Goal: Transaction & Acquisition: Purchase product/service

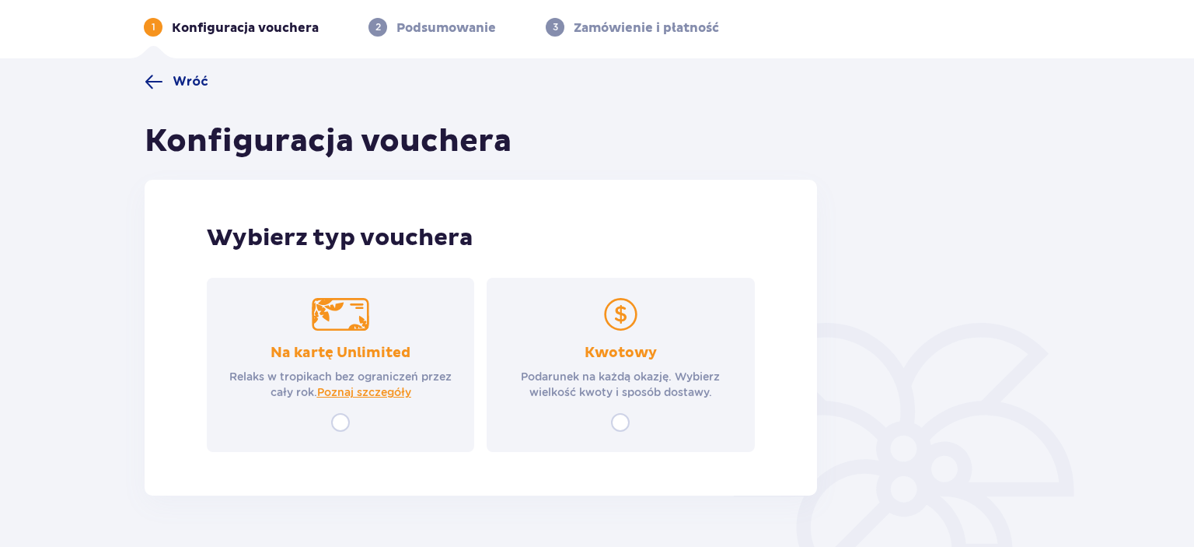
scroll to position [82, 0]
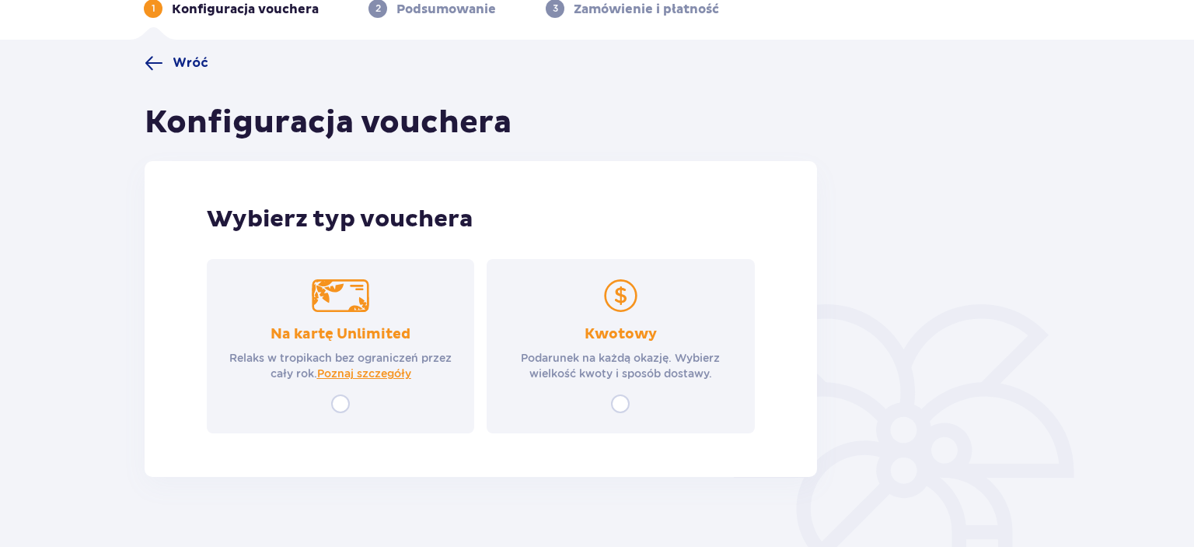
click at [348, 393] on div "Na kartę Unlimited Relaks w tropikach bez ograniczeń przez cały rok. Poznaj szc…" at bounding box center [341, 346] width 268 height 174
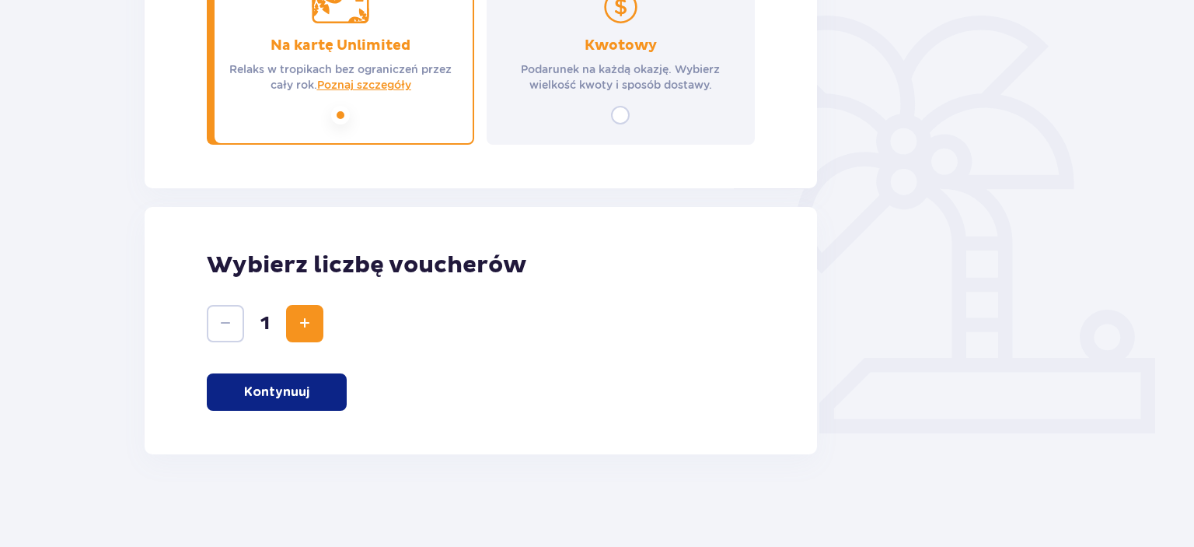
scroll to position [370, 0]
click at [320, 397] on button "Kontynuuj" at bounding box center [277, 391] width 140 height 37
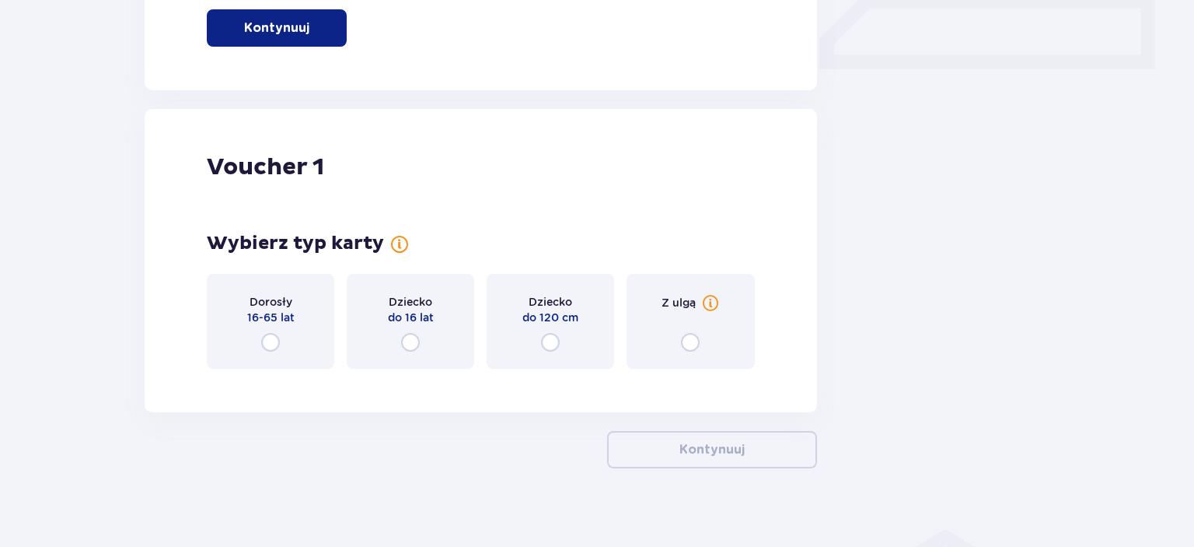
scroll to position [749, 0]
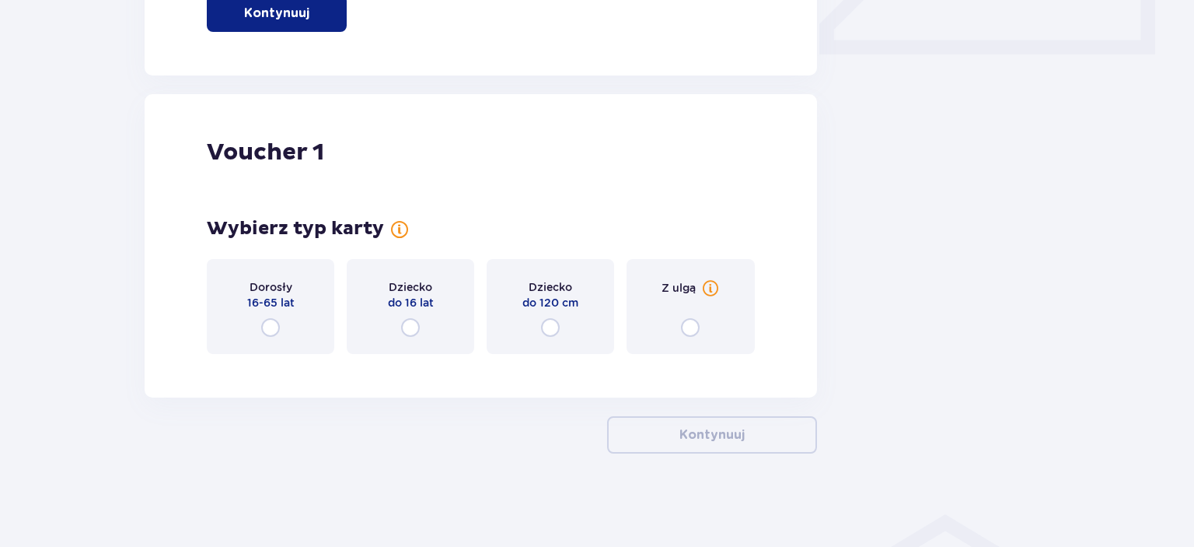
click at [697, 313] on div "Z ulgą" at bounding box center [691, 306] width 128 height 95
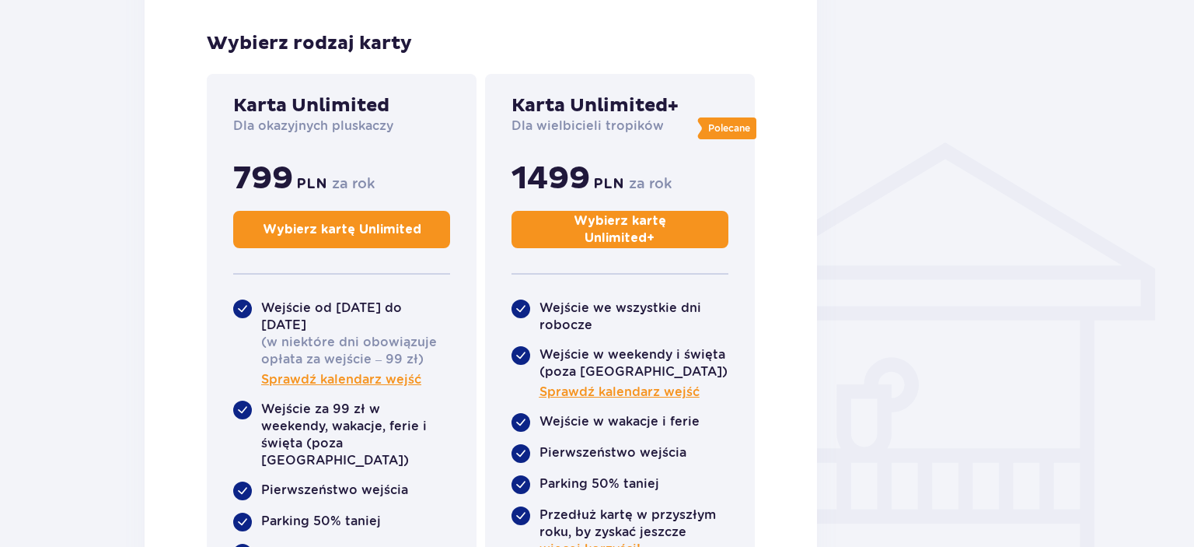
scroll to position [1128, 0]
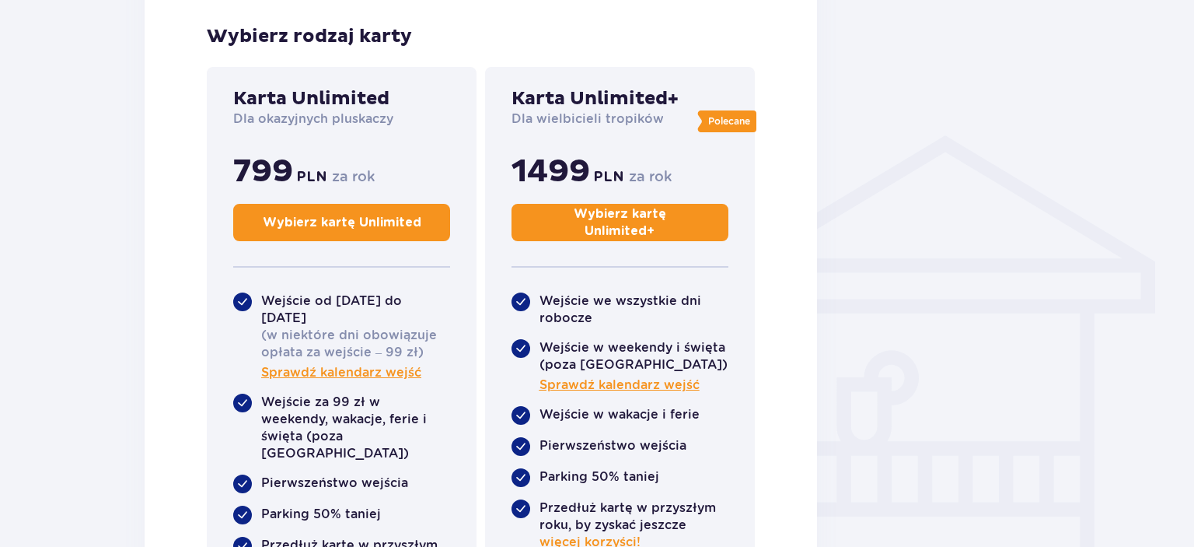
click at [397, 227] on p "Wybierz kartę Unlimited" at bounding box center [342, 222] width 159 height 17
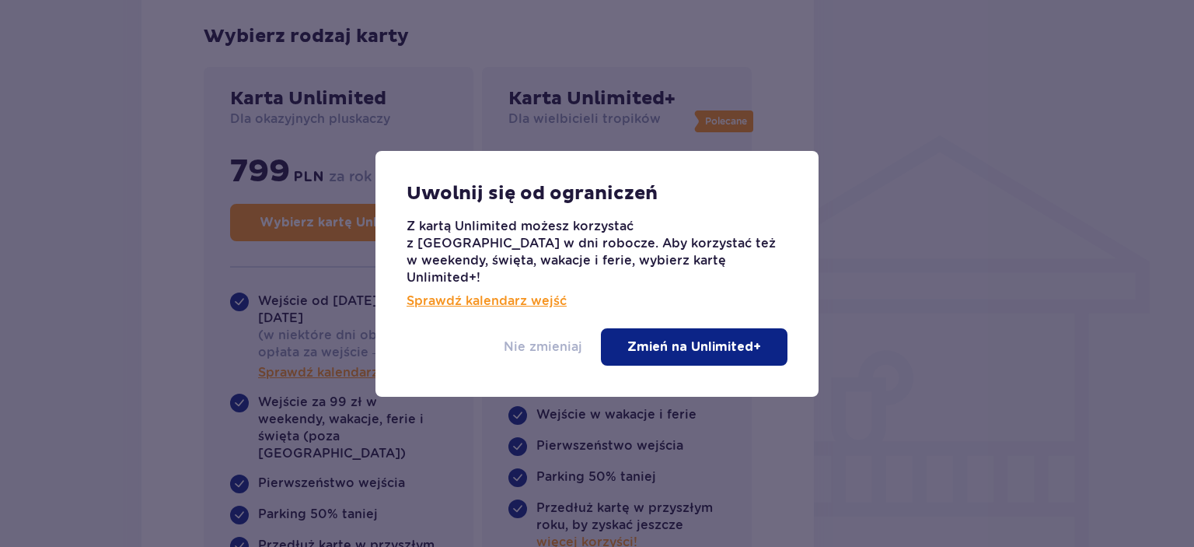
click at [557, 338] on p "Nie zmieniaj" at bounding box center [543, 346] width 79 height 17
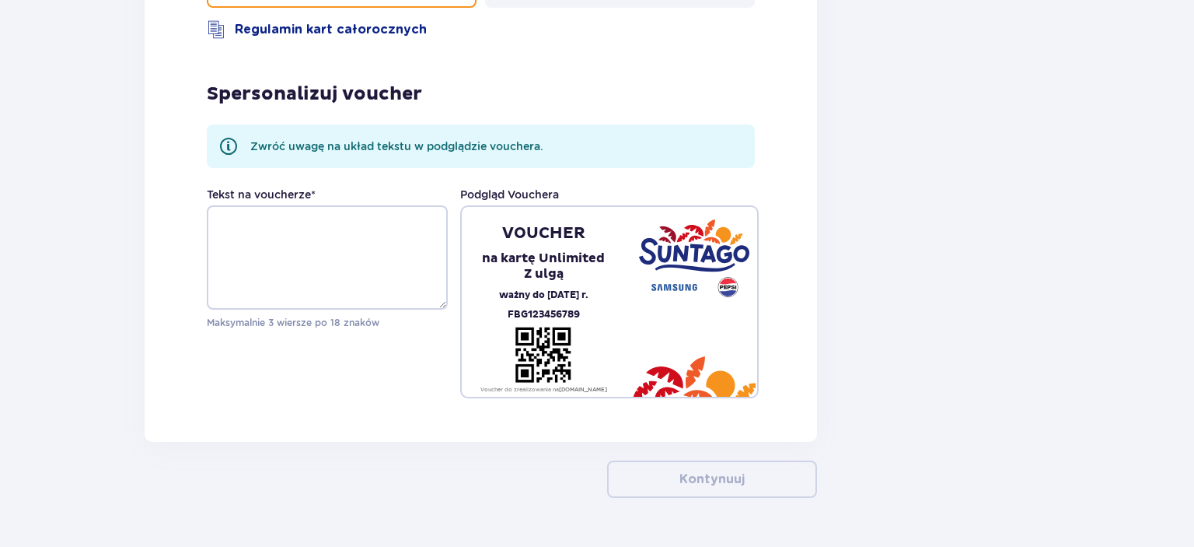
scroll to position [1843, 0]
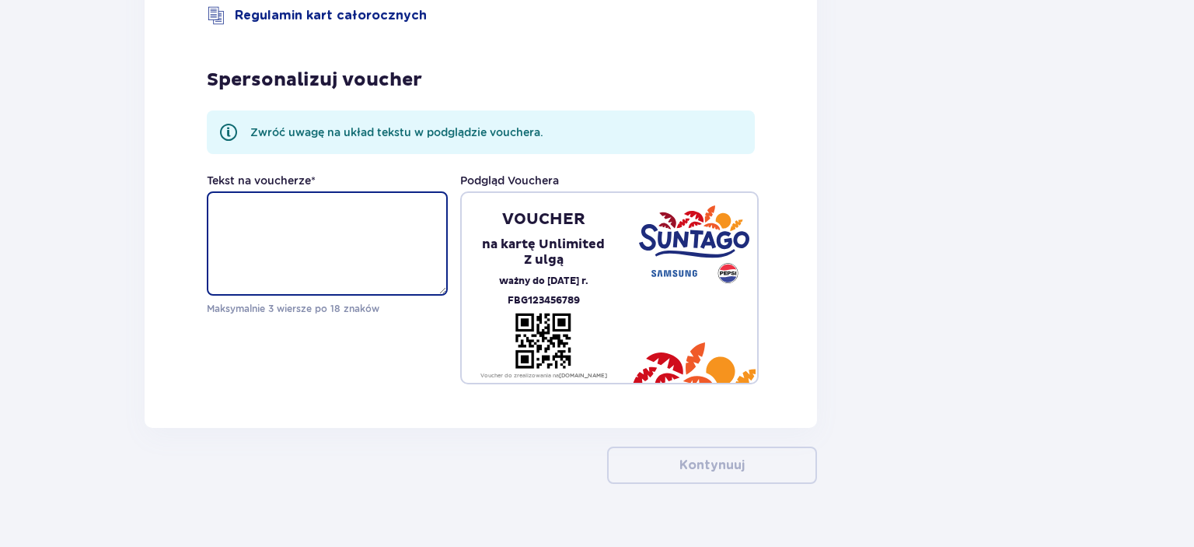
click at [379, 227] on textarea "Tekst na voucherze *" at bounding box center [327, 243] width 241 height 104
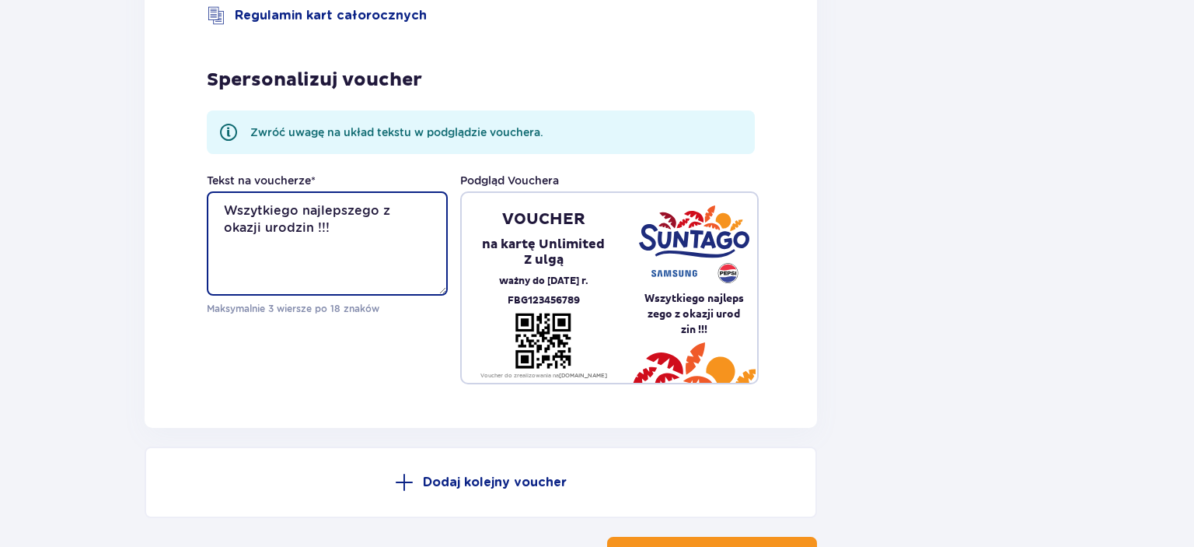
click at [225, 209] on textarea "Wszytkiego najlepszego z okazji urodzin !!!" at bounding box center [327, 243] width 241 height 104
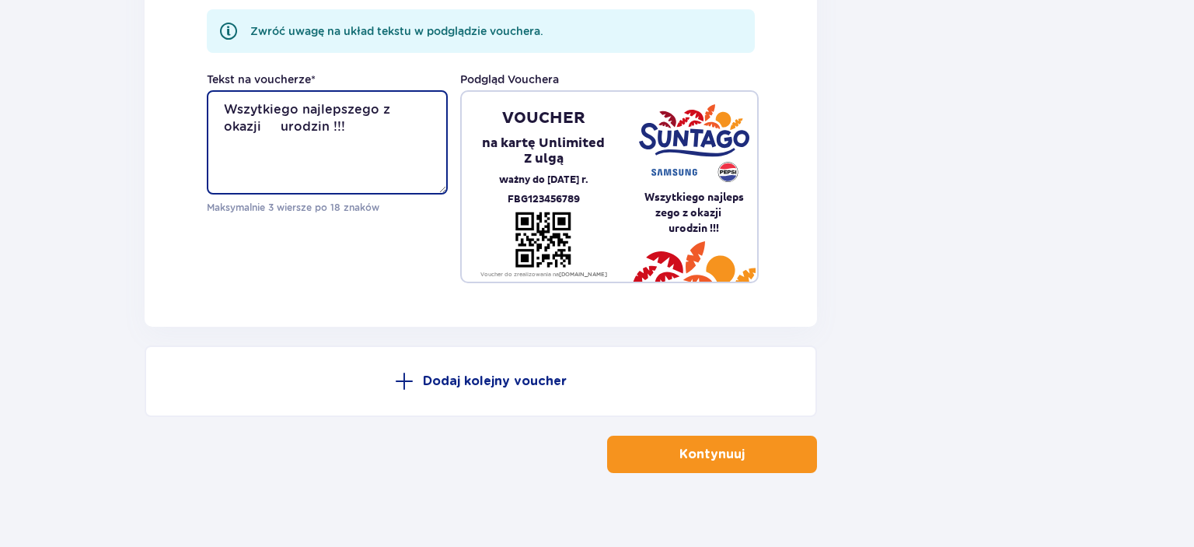
scroll to position [1944, 0]
type textarea "Wszytkiego najlepszego z okazji urodzin !!!"
click at [740, 445] on span "button" at bounding box center [748, 454] width 19 height 19
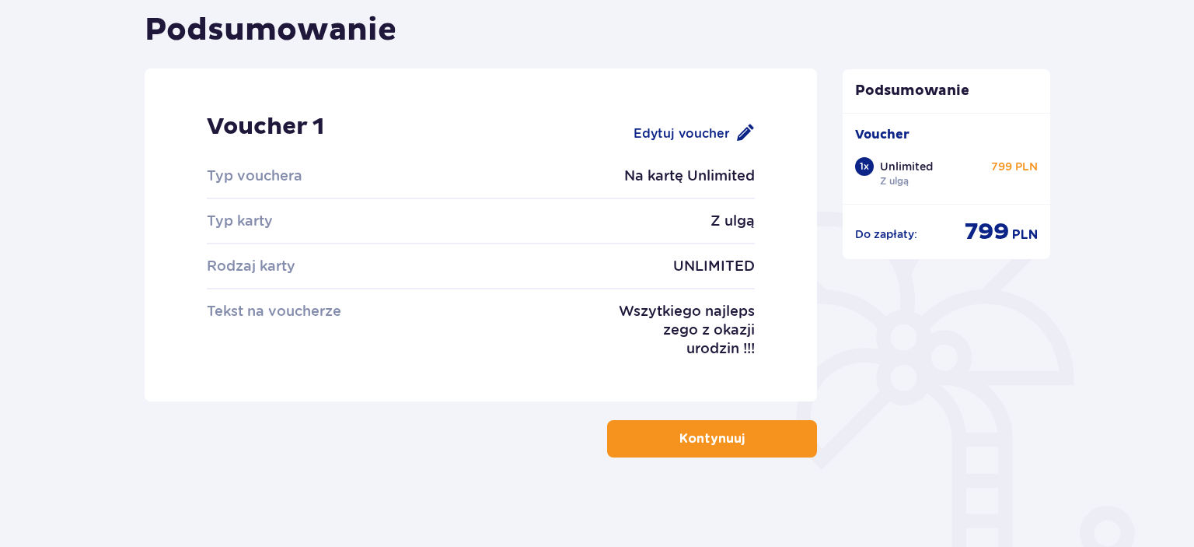
scroll to position [177, 0]
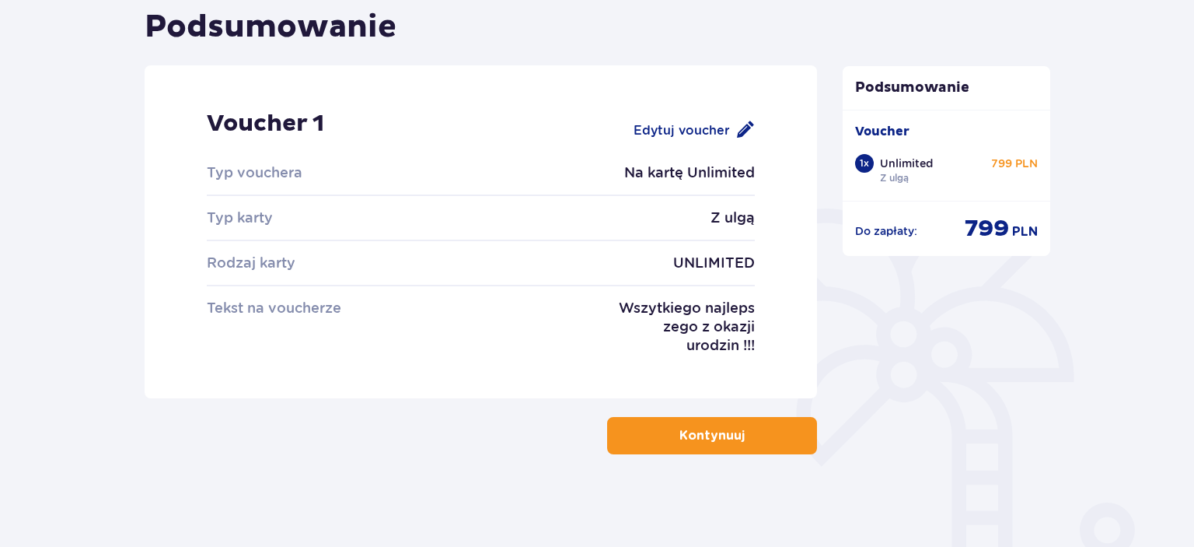
click at [773, 421] on button "Kontynuuj" at bounding box center [712, 435] width 210 height 37
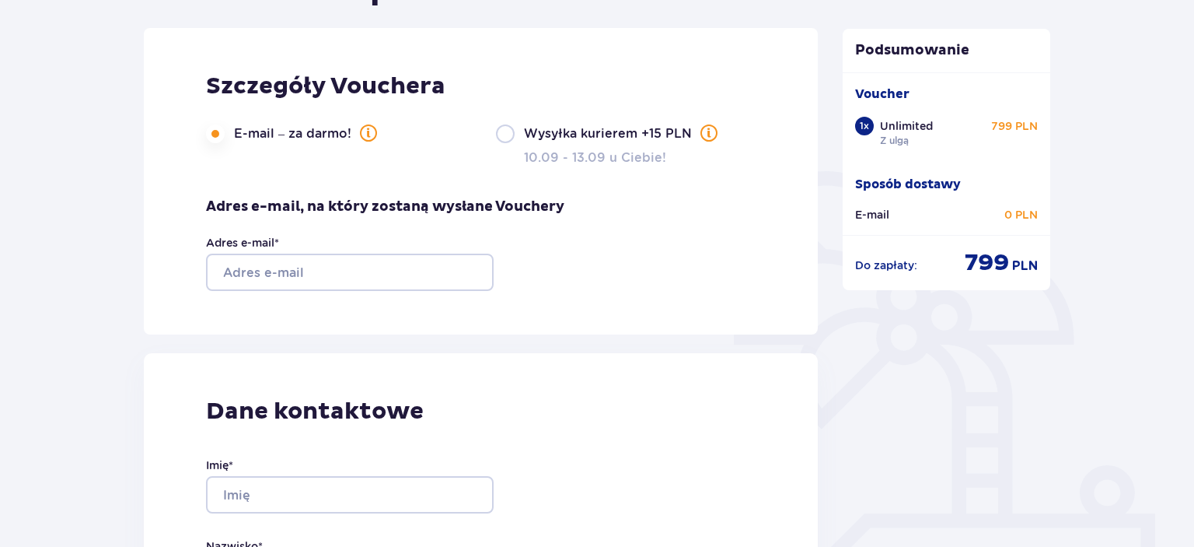
scroll to position [246, 0]
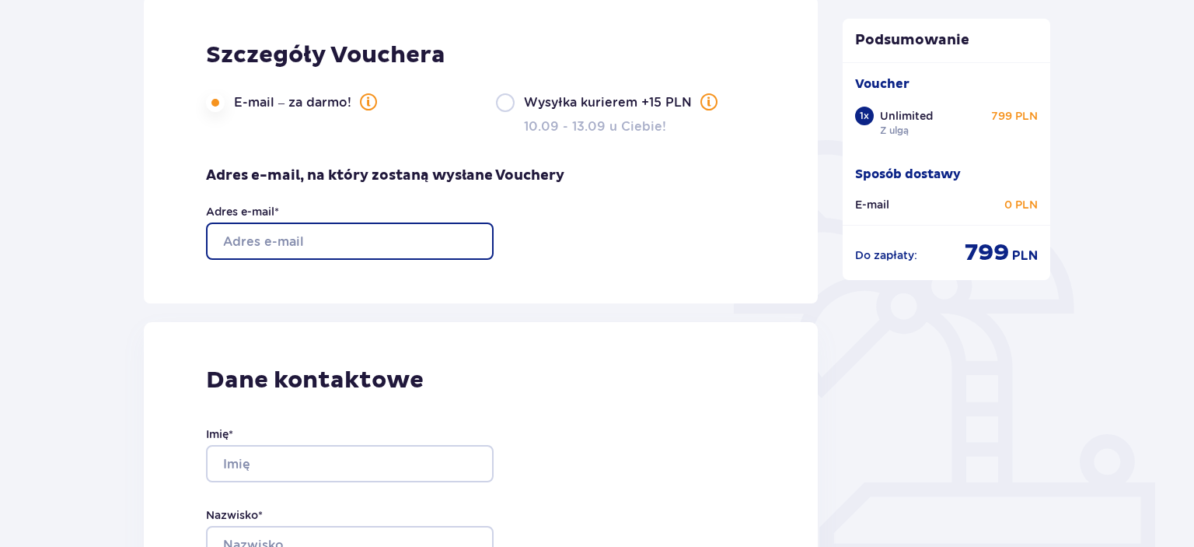
click at [400, 247] on input "Adres e-mail *" at bounding box center [350, 240] width 288 height 37
drag, startPoint x: 406, startPoint y: 235, endPoint x: 190, endPoint y: 240, distance: 216.2
click at [206, 240] on input "jkarpinski1@gmail.com" at bounding box center [350, 240] width 288 height 37
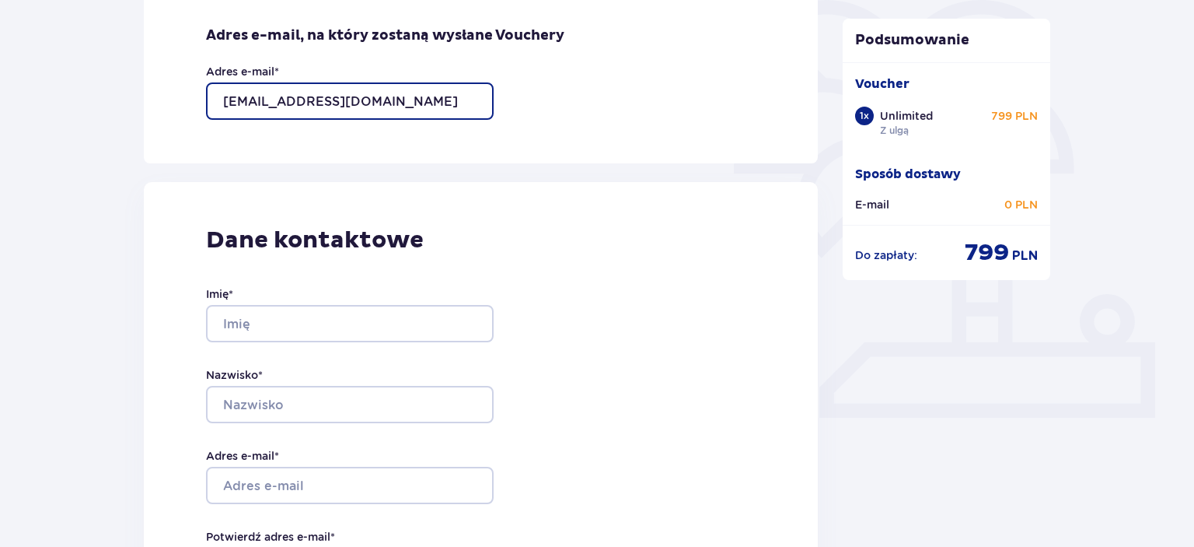
scroll to position [411, 0]
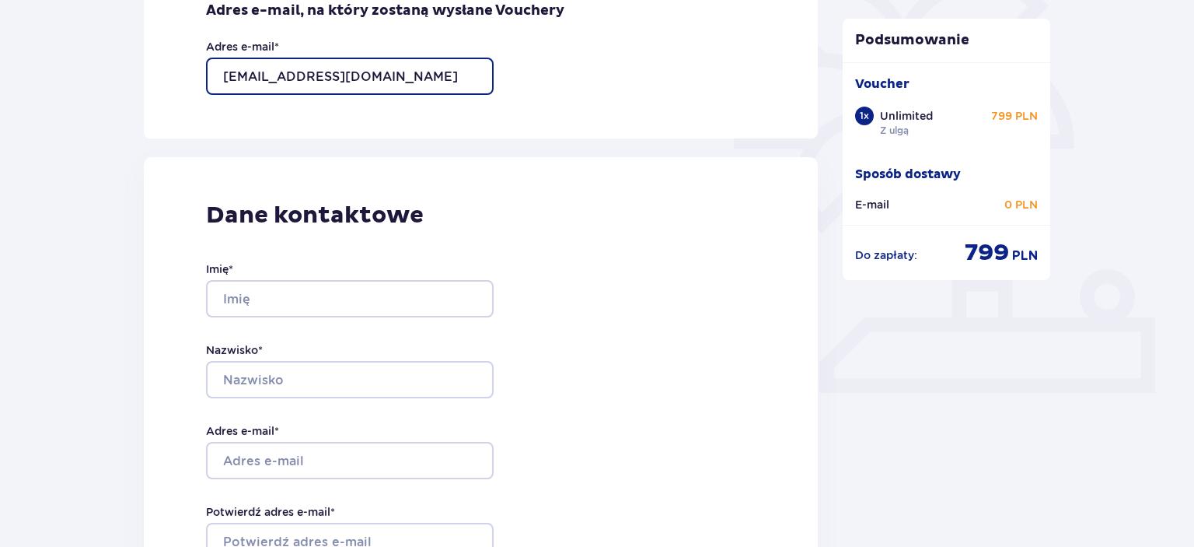
type input "jkarpinski1@gmail.com"
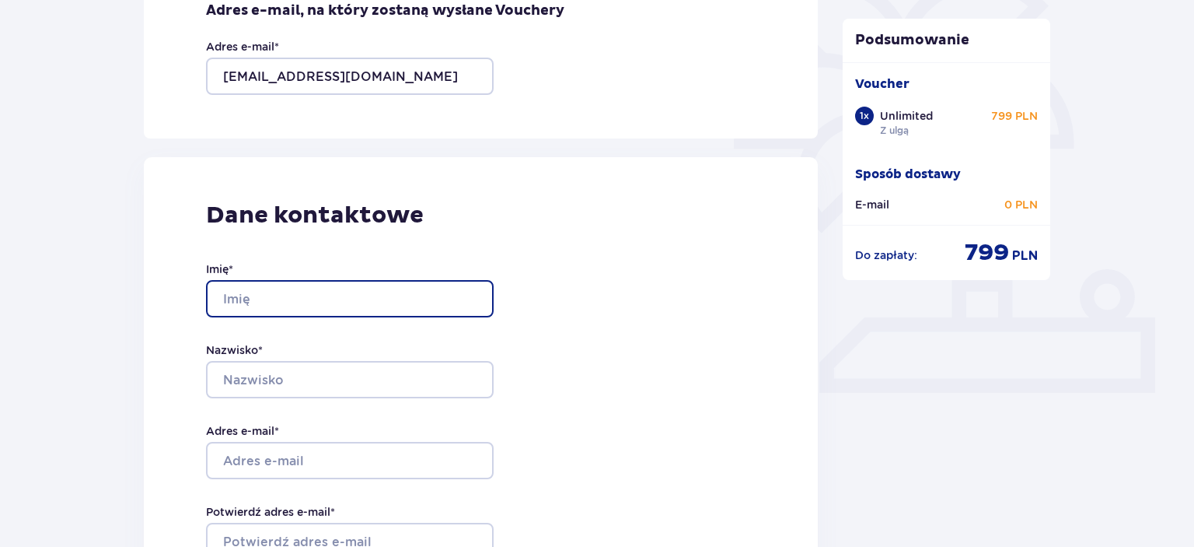
click at [324, 302] on input "Imię *" at bounding box center [350, 298] width 288 height 37
type input "Janusz"
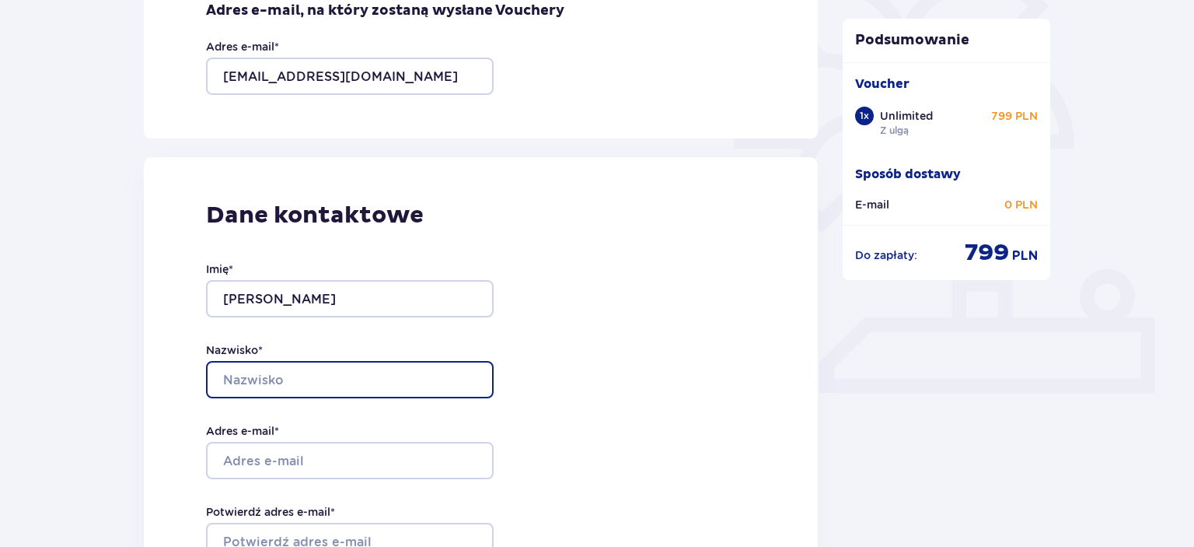
type input "k"
type input "Karpinski"
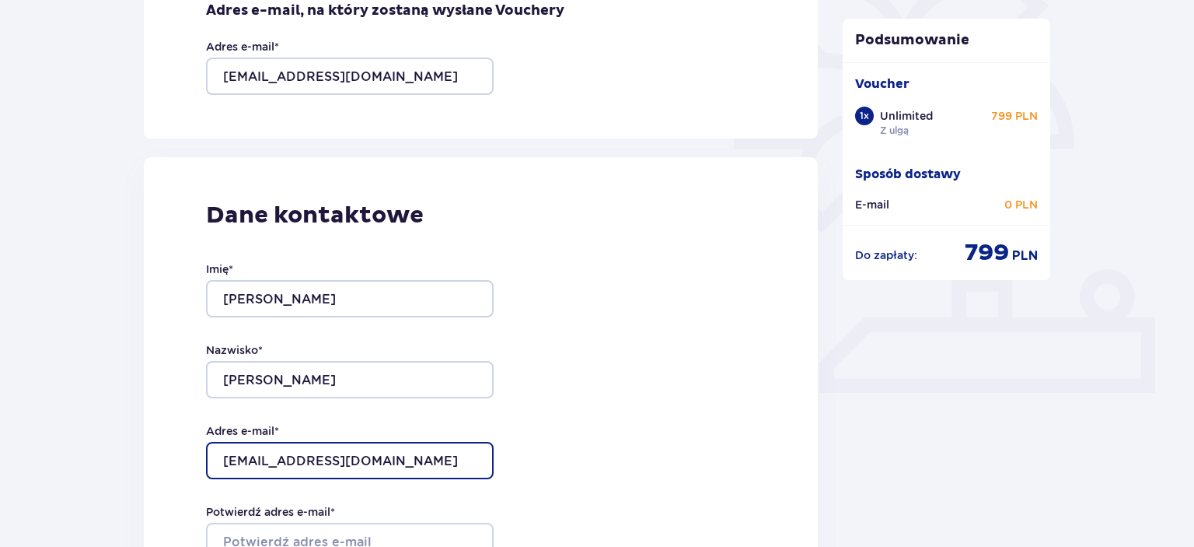
type input "jkarpinski1@gmail.com"
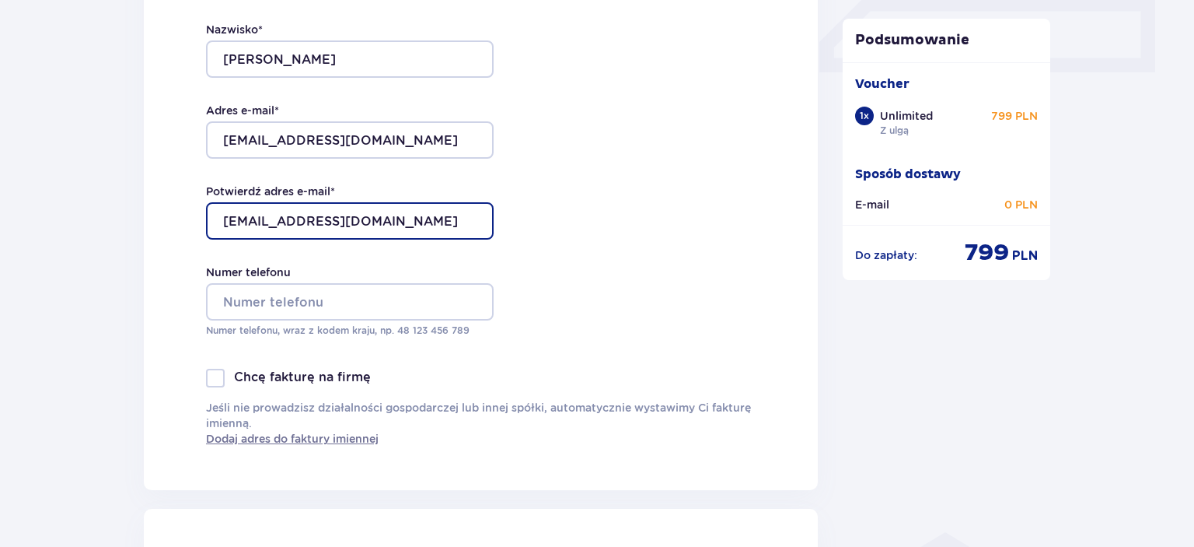
scroll to position [740, 0]
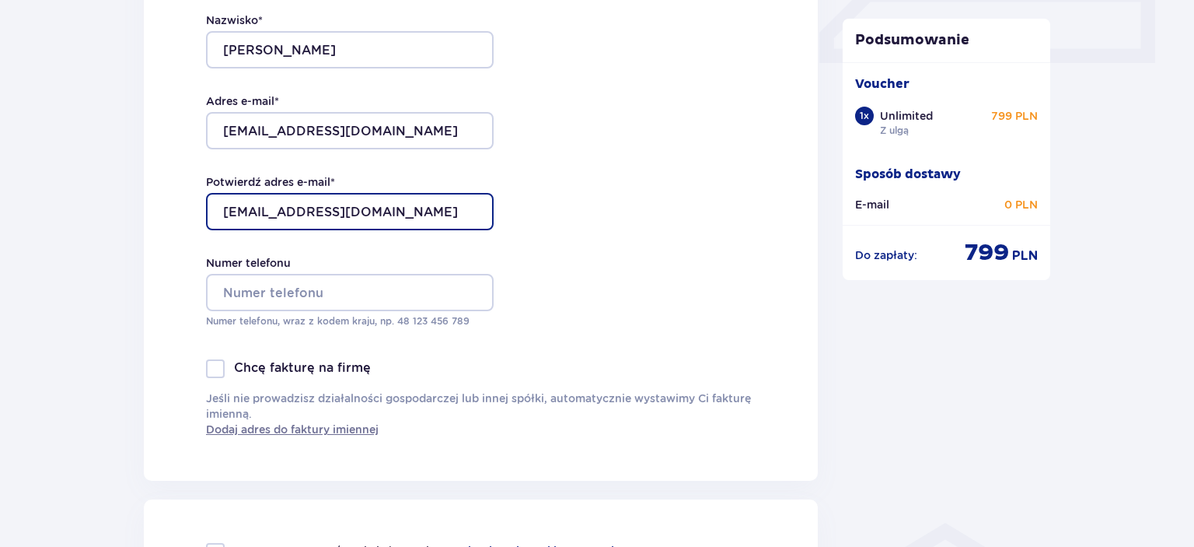
type input "jkarpinski1@gmail.com"
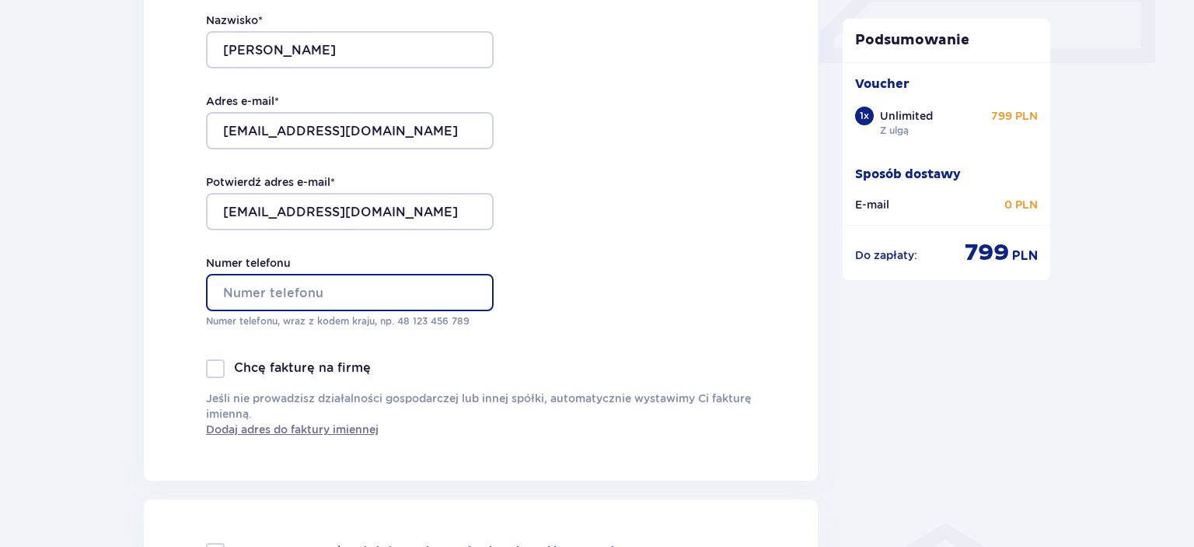
click at [323, 282] on input "Numer telefonu" at bounding box center [350, 292] width 288 height 37
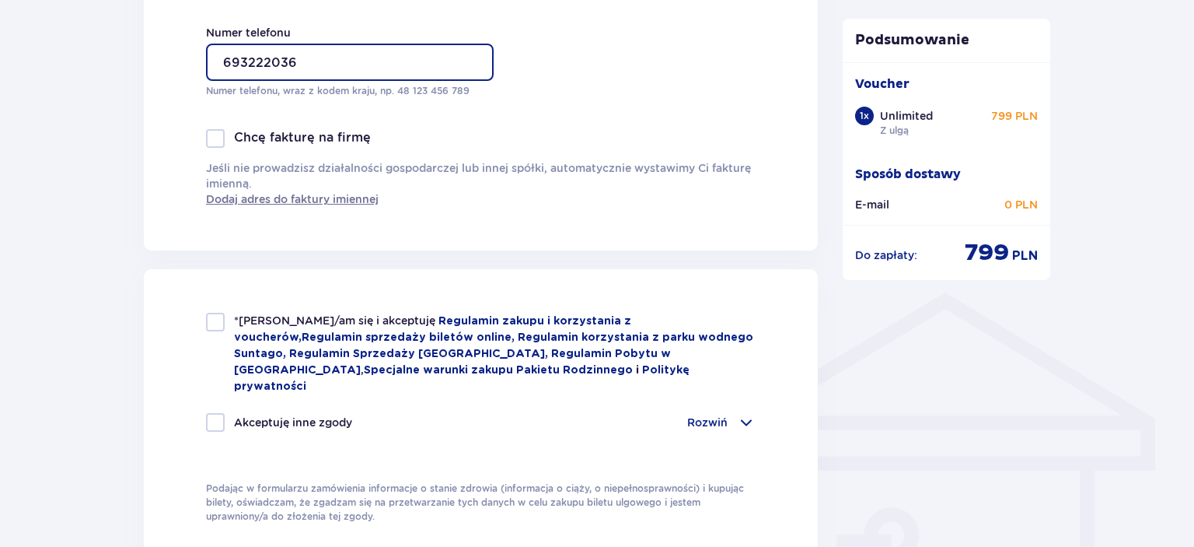
scroll to position [987, 0]
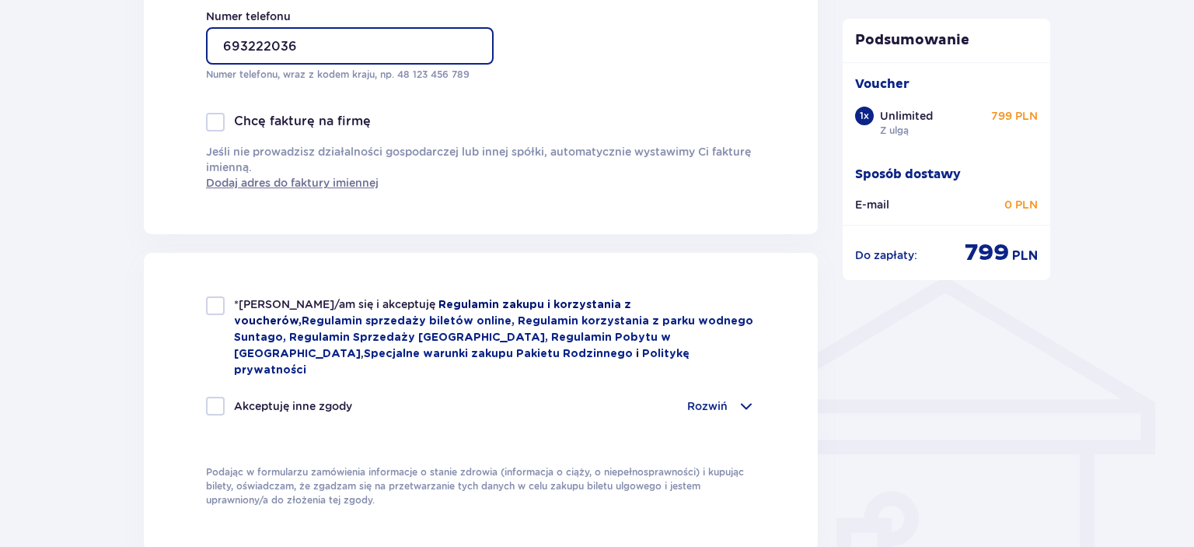
type input "693222036"
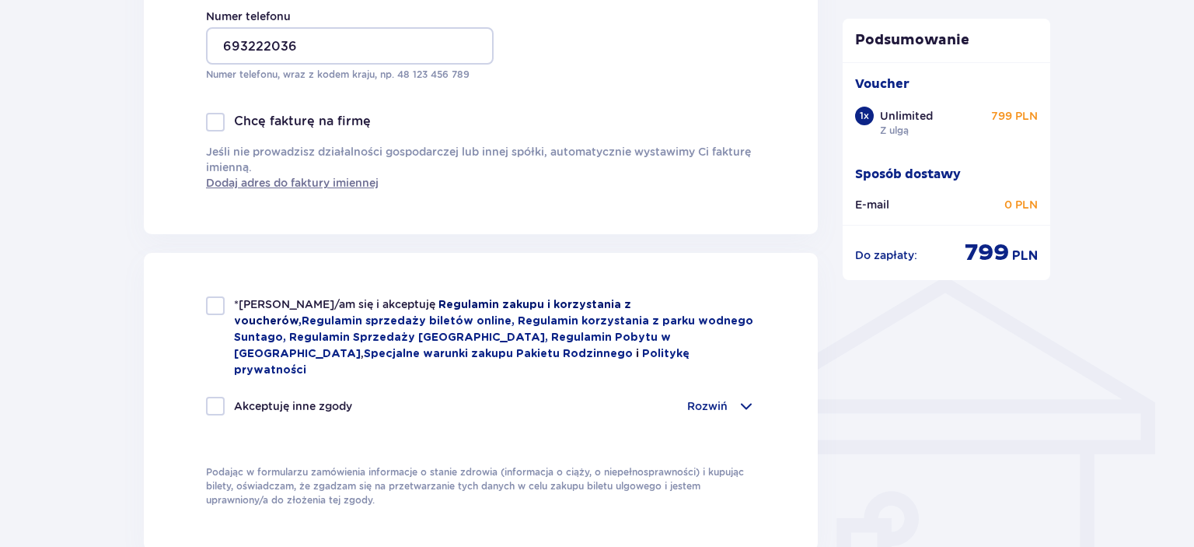
click at [414, 301] on link "Regulamin zakupu i korzystania z voucherów ," at bounding box center [432, 312] width 397 height 27
click at [214, 302] on div at bounding box center [215, 305] width 19 height 19
checkbox input "true"
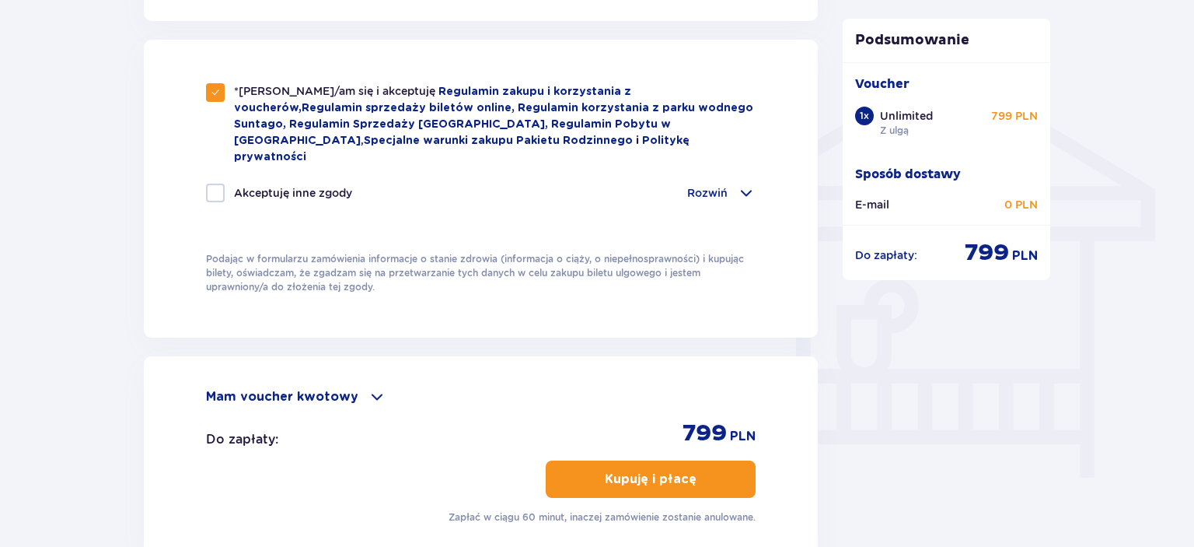
scroll to position [1316, 0]
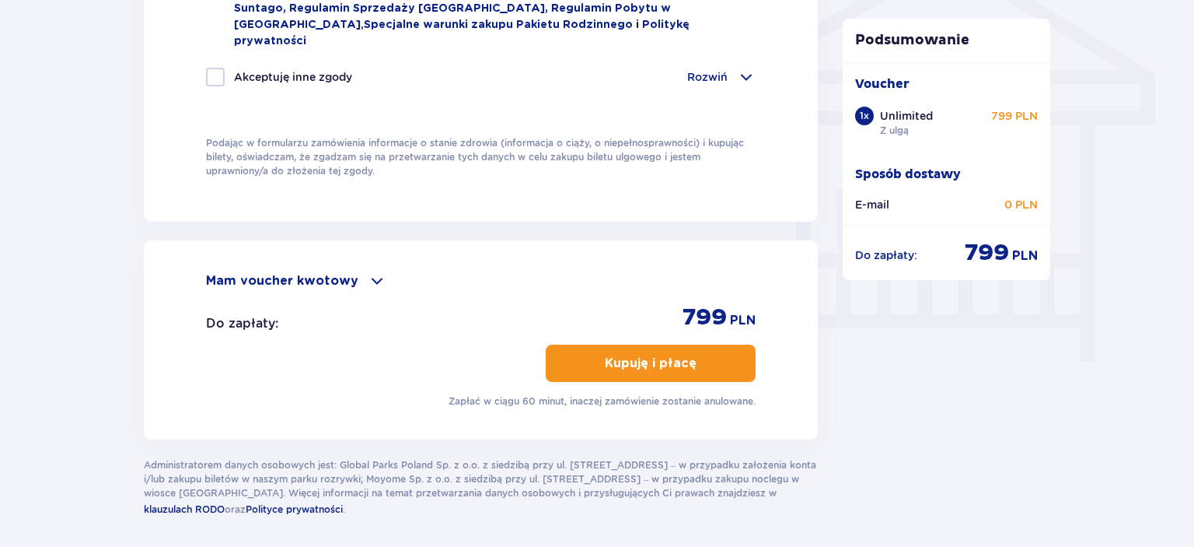
click at [717, 344] on button "Kupuję i płacę" at bounding box center [651, 362] width 210 height 37
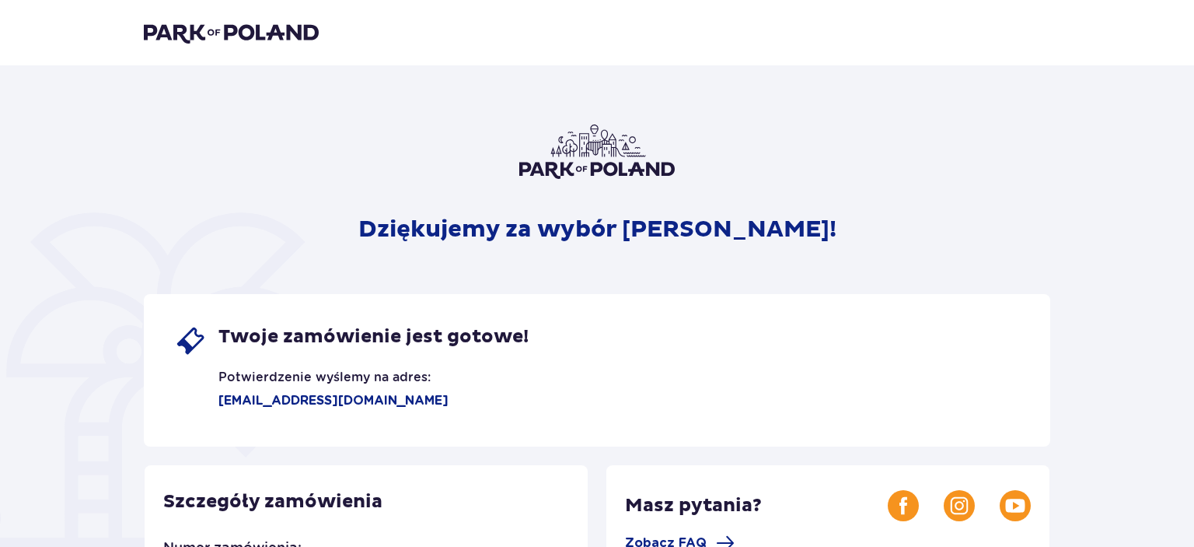
click at [289, 54] on header at bounding box center [597, 32] width 1194 height 65
click at [276, 35] on img at bounding box center [231, 33] width 175 height 22
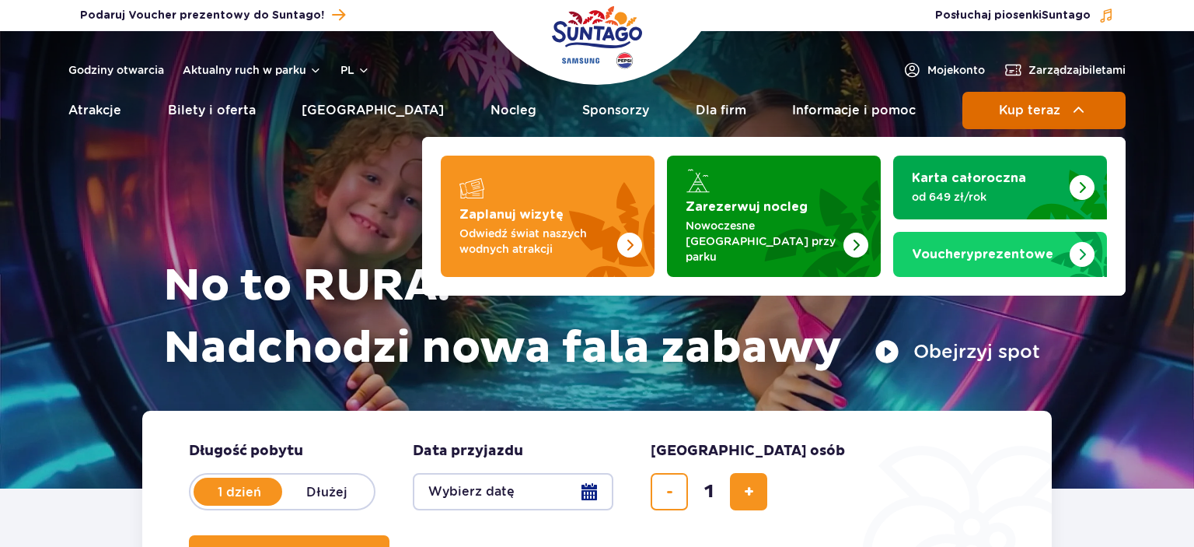
click at [1070, 110] on img at bounding box center [1079, 110] width 19 height 19
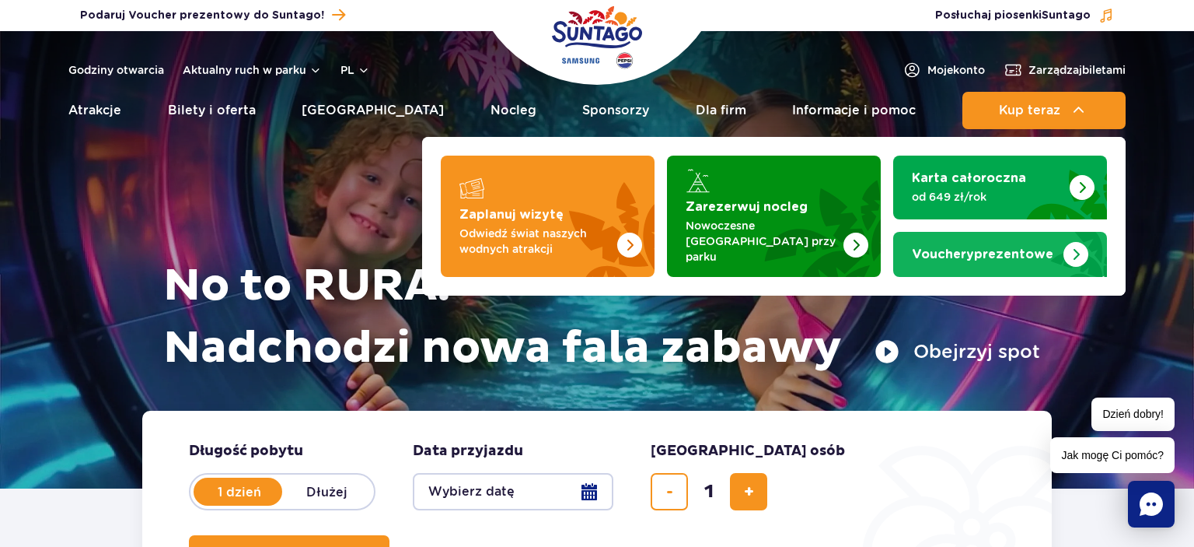
click at [996, 234] on link "Vouchery prezentowe" at bounding box center [1000, 254] width 214 height 45
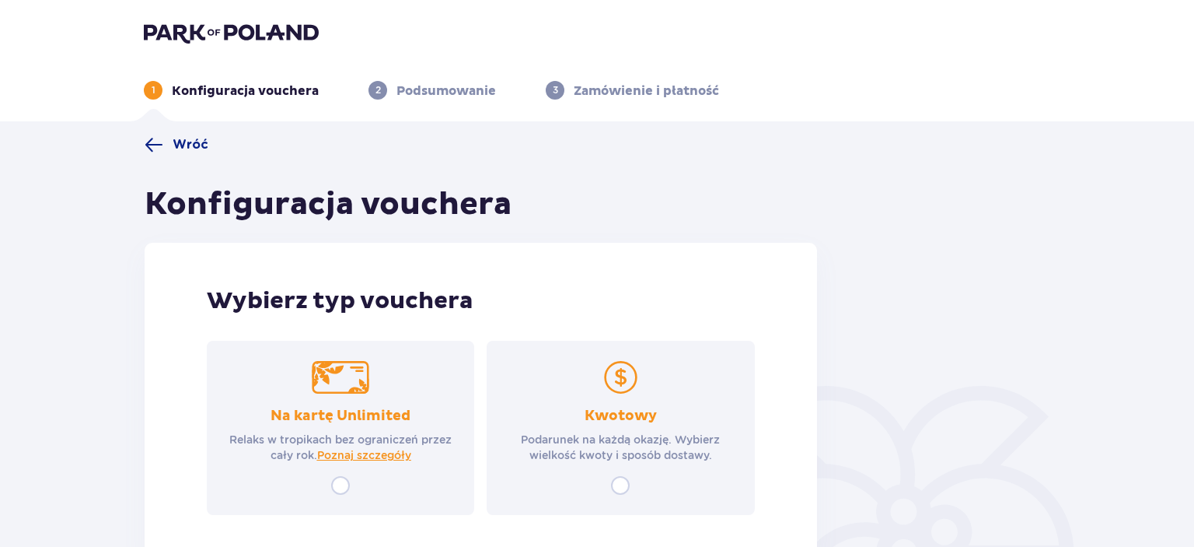
click at [365, 389] on img at bounding box center [341, 377] width 58 height 33
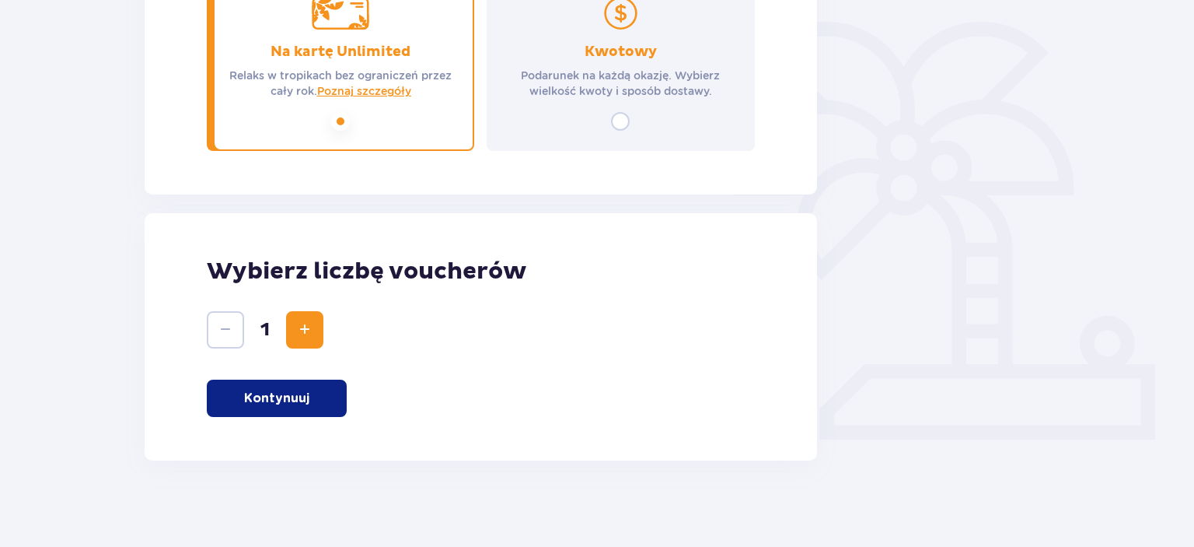
scroll to position [370, 0]
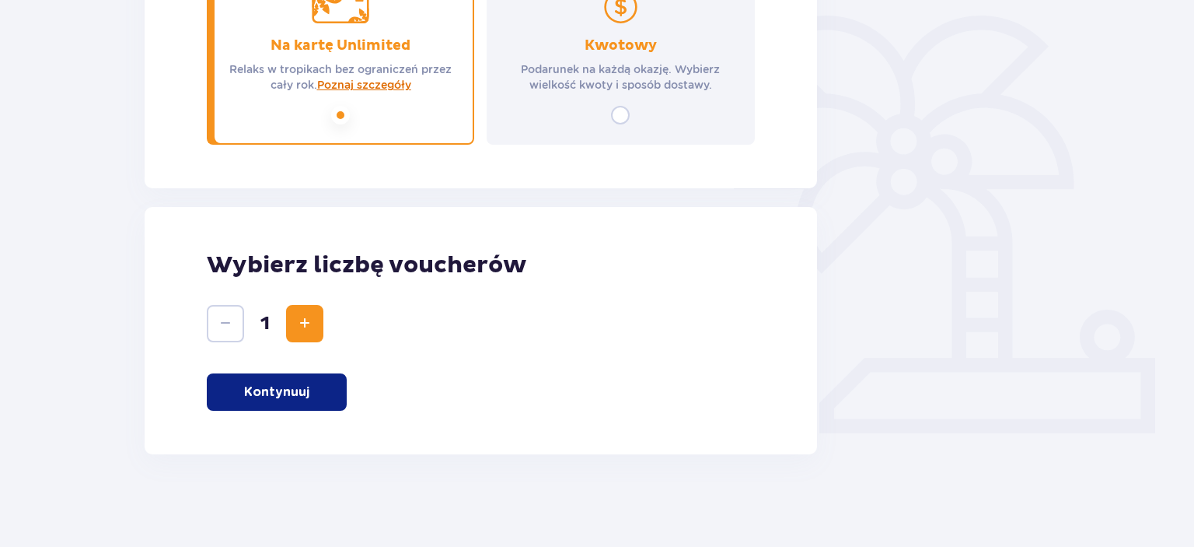
click at [389, 90] on span "Poznaj szczegóły" at bounding box center [364, 85] width 94 height 16
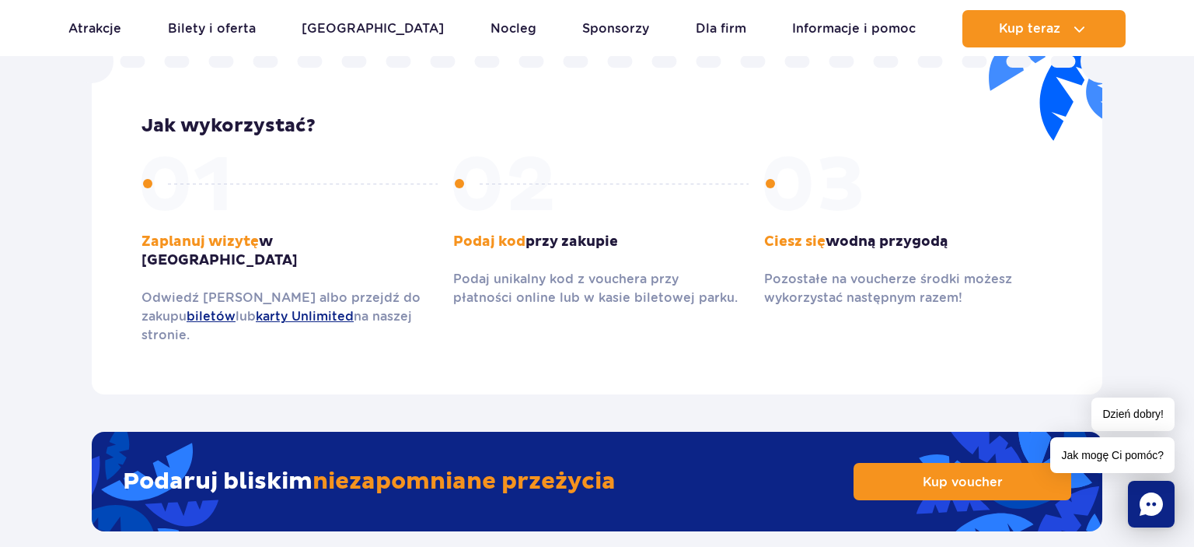
scroll to position [1925, 0]
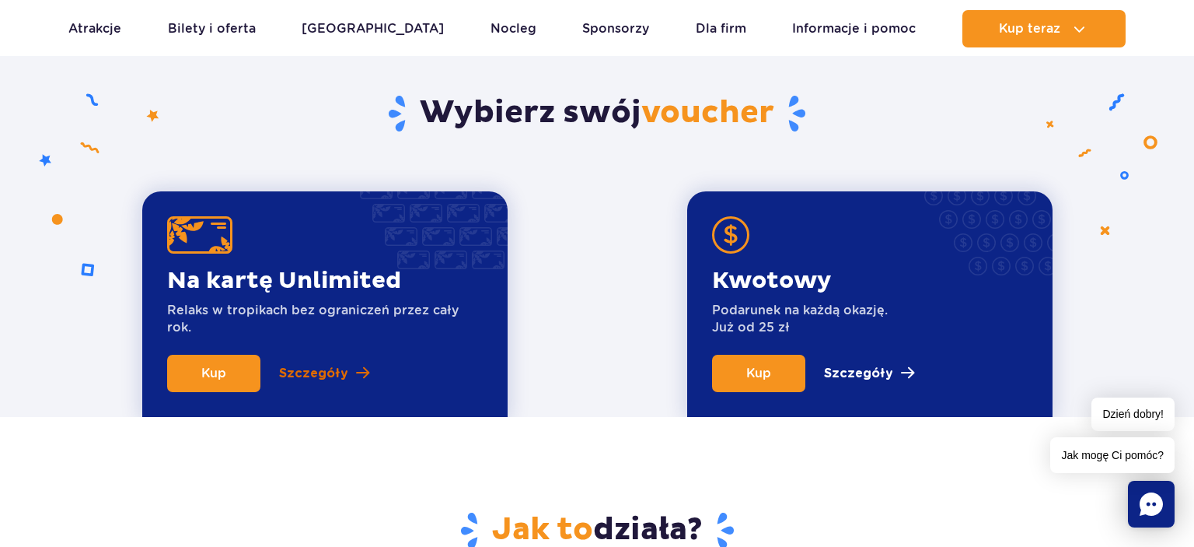
click at [330, 374] on p "Szczegóły" at bounding box center [313, 373] width 69 height 19
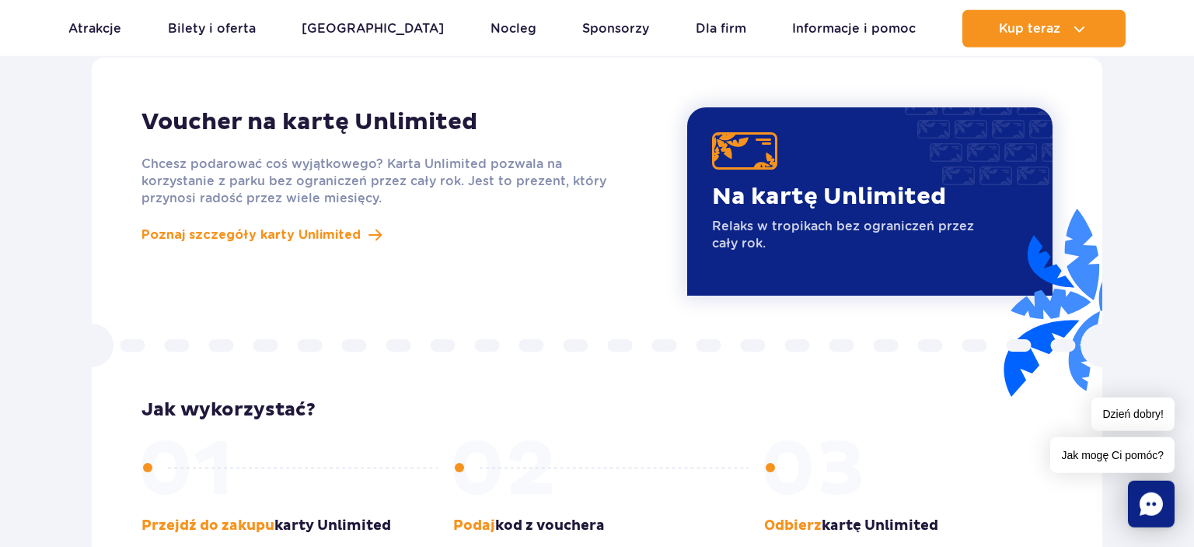
scroll to position [1350, 0]
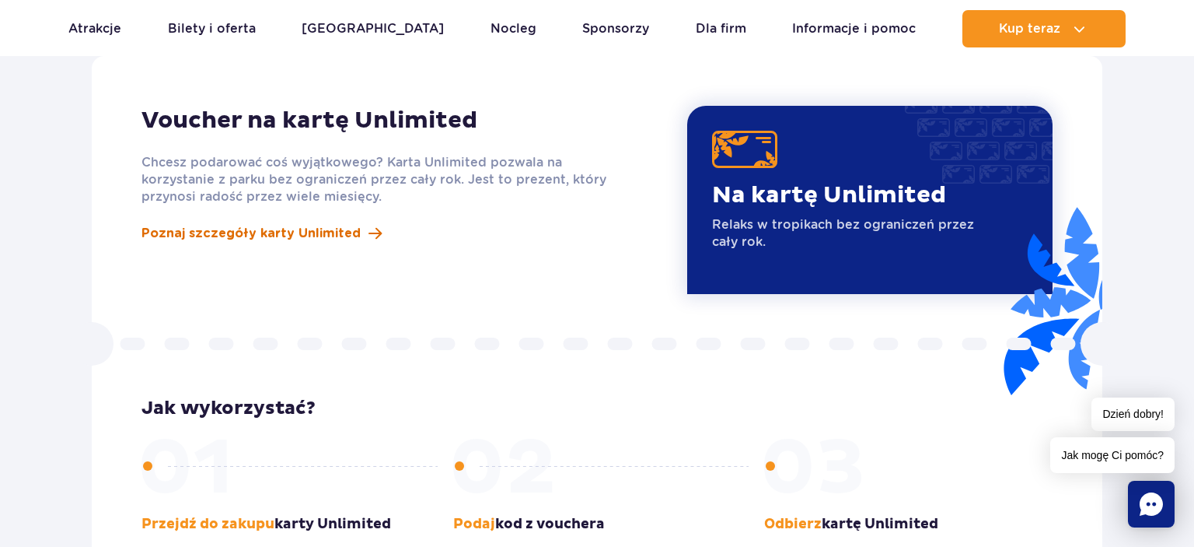
click at [289, 224] on span "Poznaj szczegóły karty Unlimited" at bounding box center [251, 233] width 219 height 19
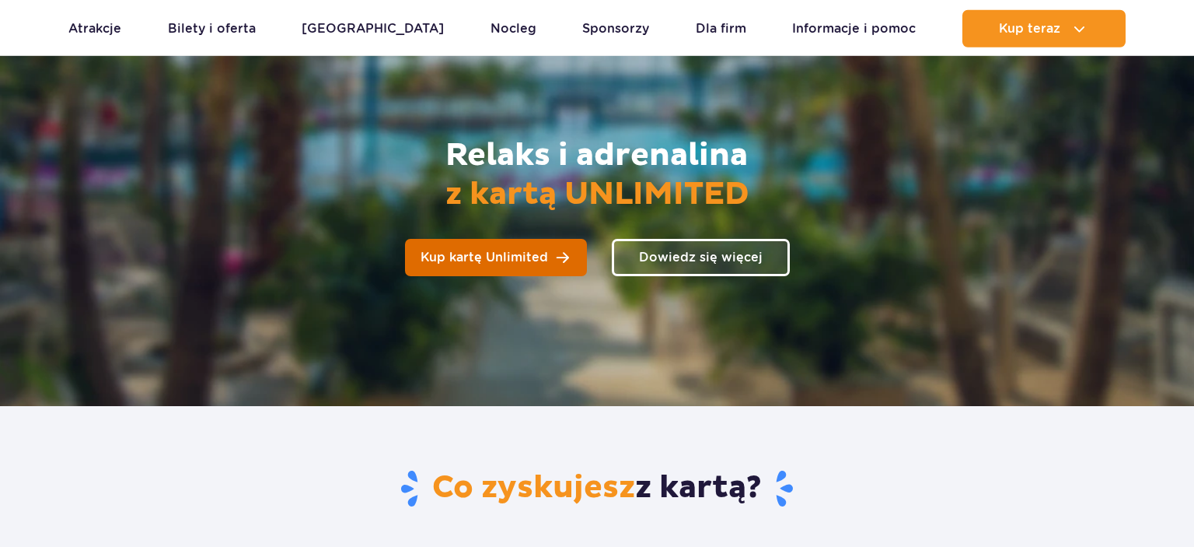
scroll to position [164, 0]
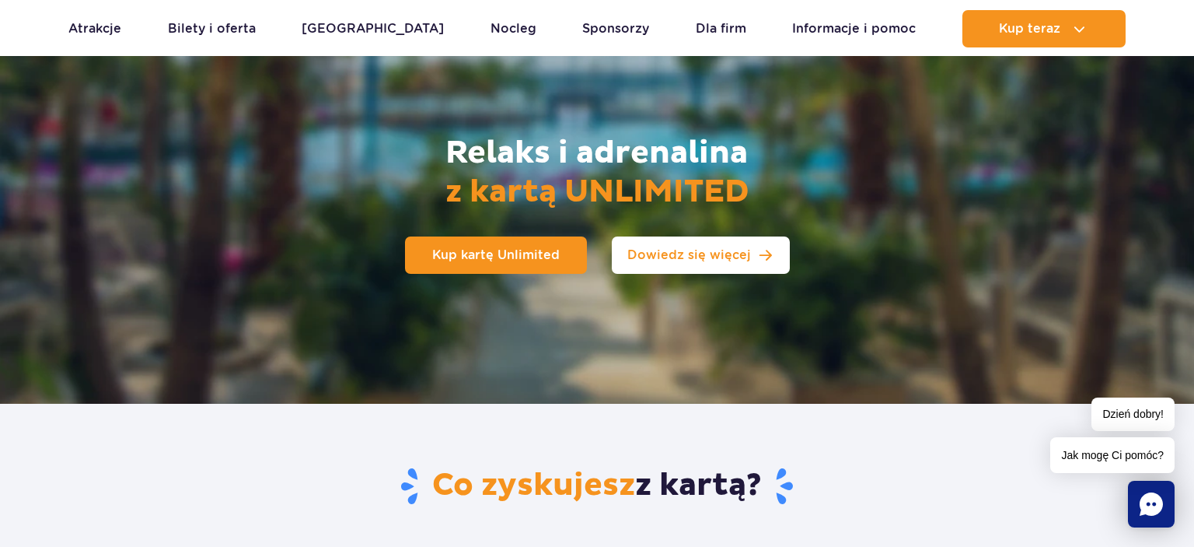
click at [655, 261] on span "Dowiedz się więcej" at bounding box center [690, 255] width 124 height 12
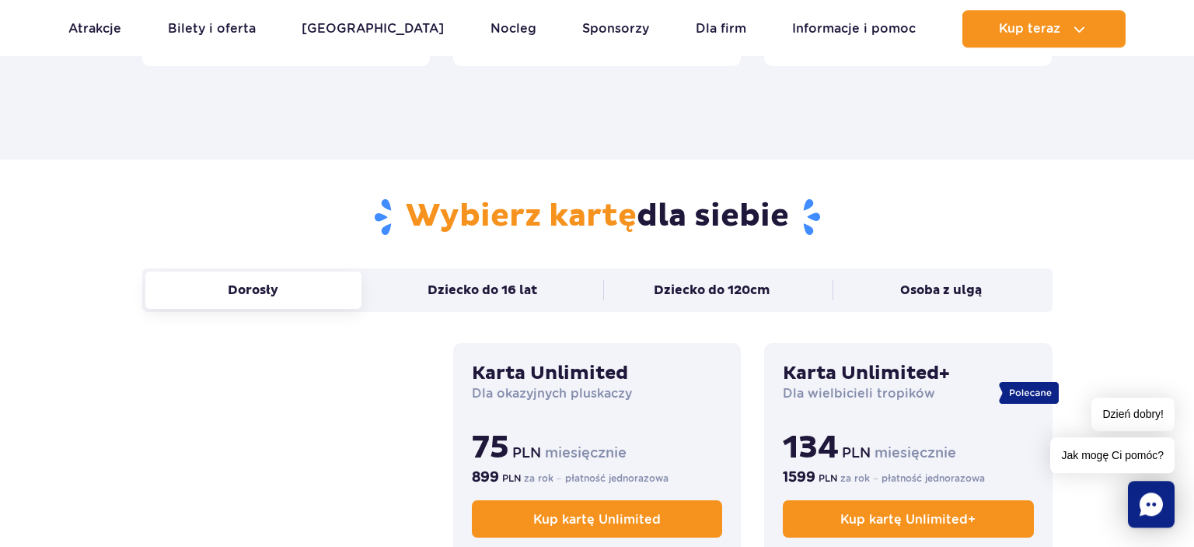
scroll to position [978, 0]
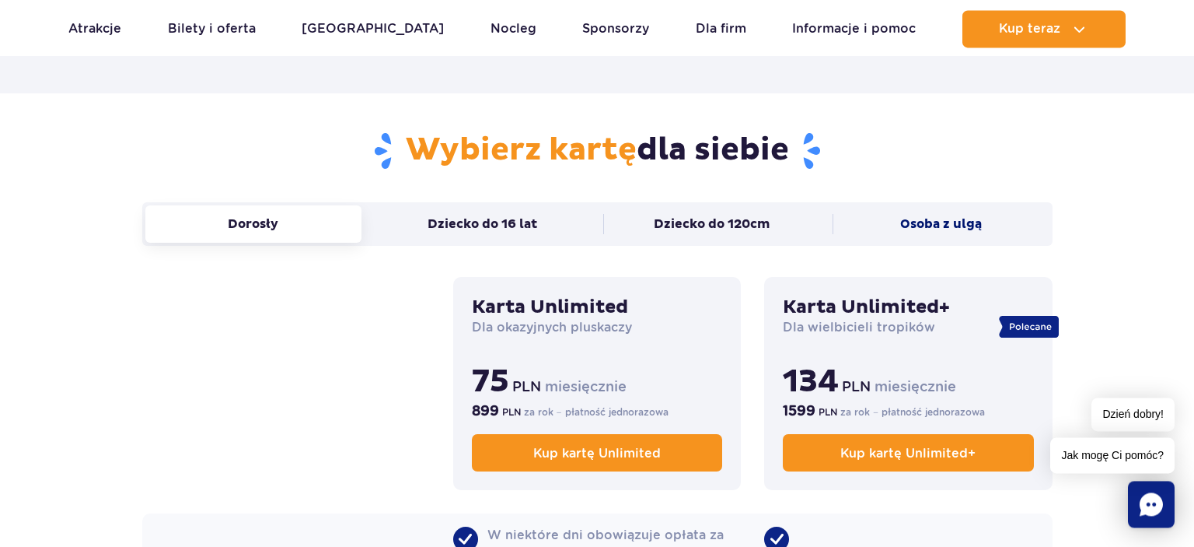
click at [922, 215] on button "Osoba z ulgą" at bounding box center [941, 223] width 217 height 37
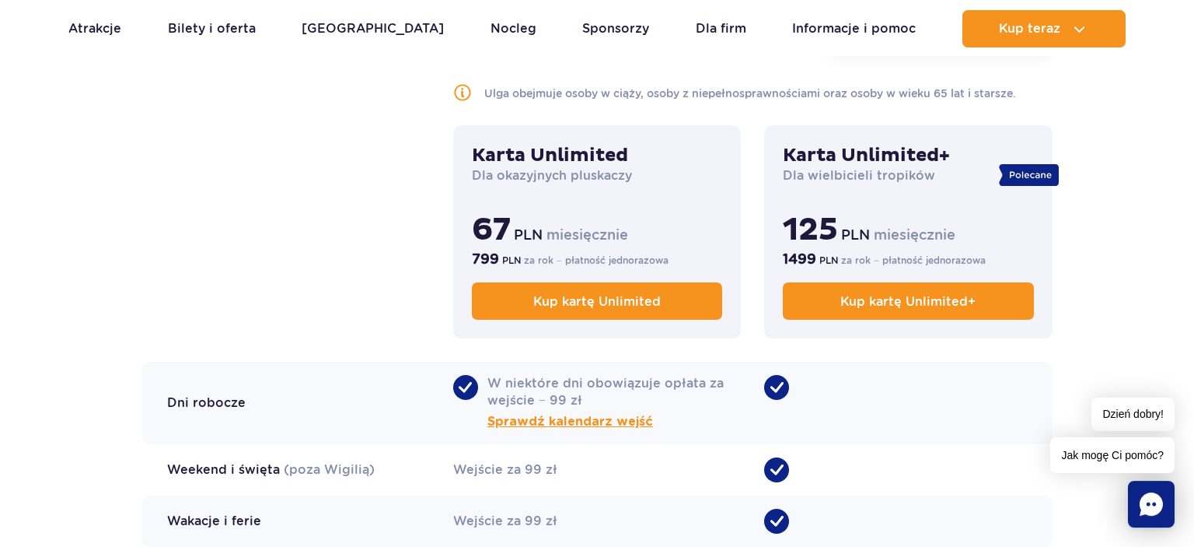
scroll to position [1225, 0]
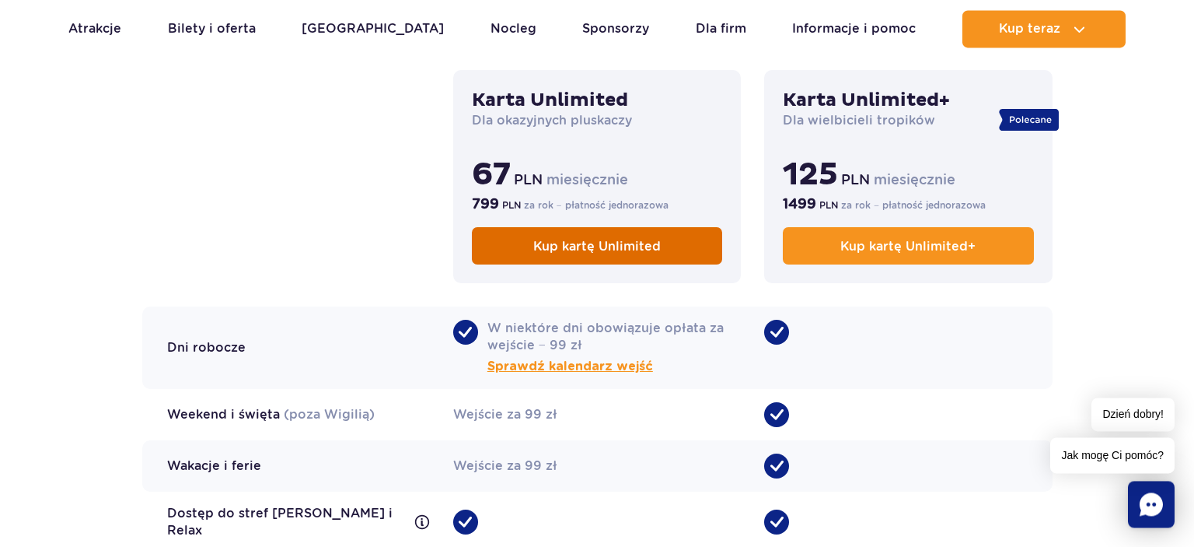
click at [649, 243] on span "Kup kartę Unlimited" at bounding box center [597, 246] width 128 height 15
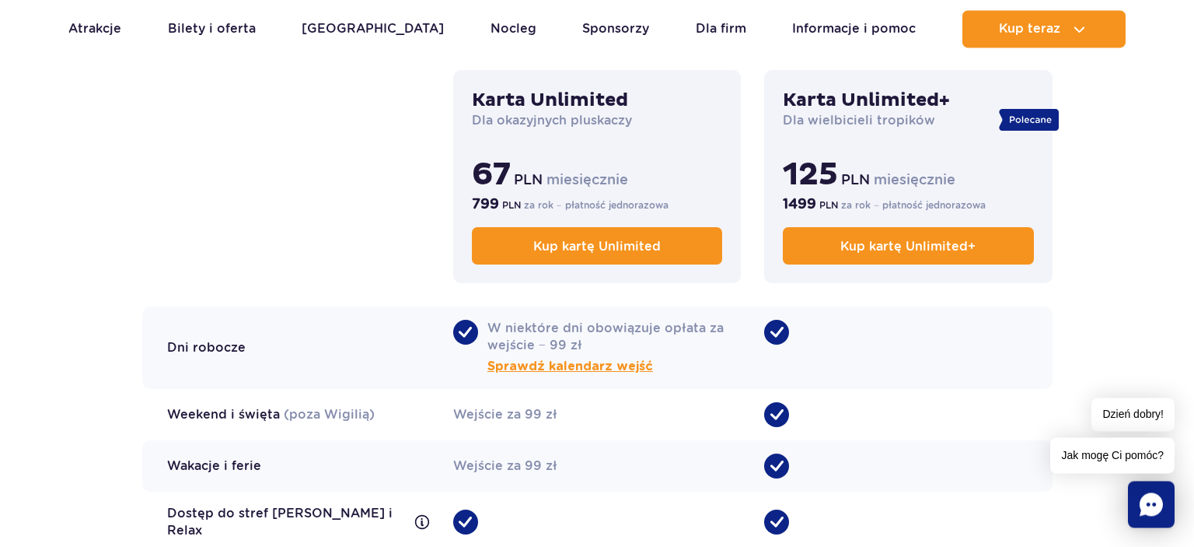
scroll to position [1224, 0]
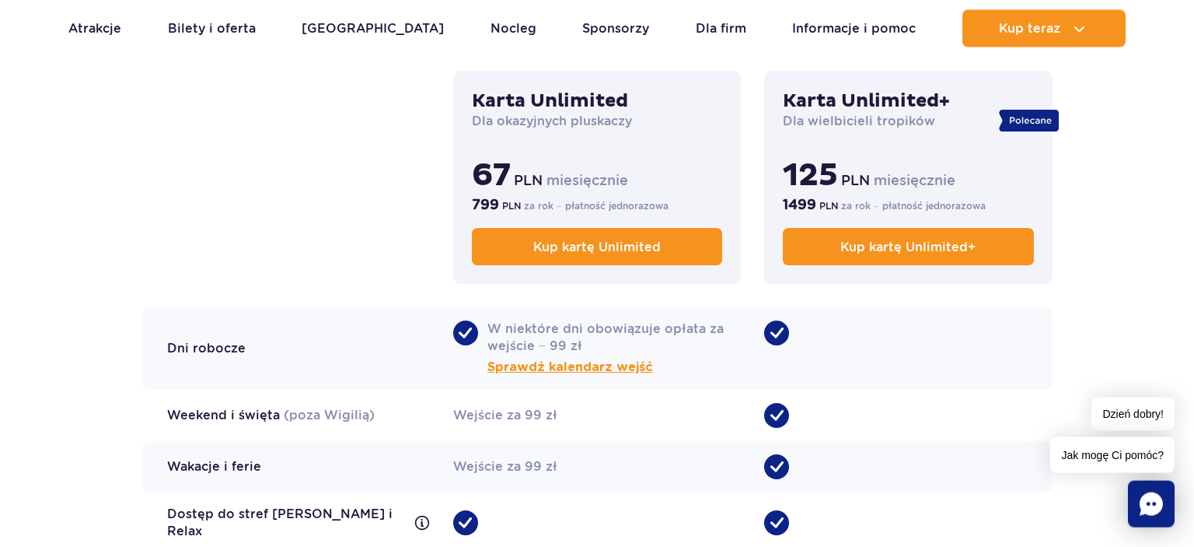
click at [631, 142] on div "Karta Unlimited Dla okazyjnych pluskaczy 67 PLN miesięcznie 799 PLN za rok − pł…" at bounding box center [597, 177] width 288 height 213
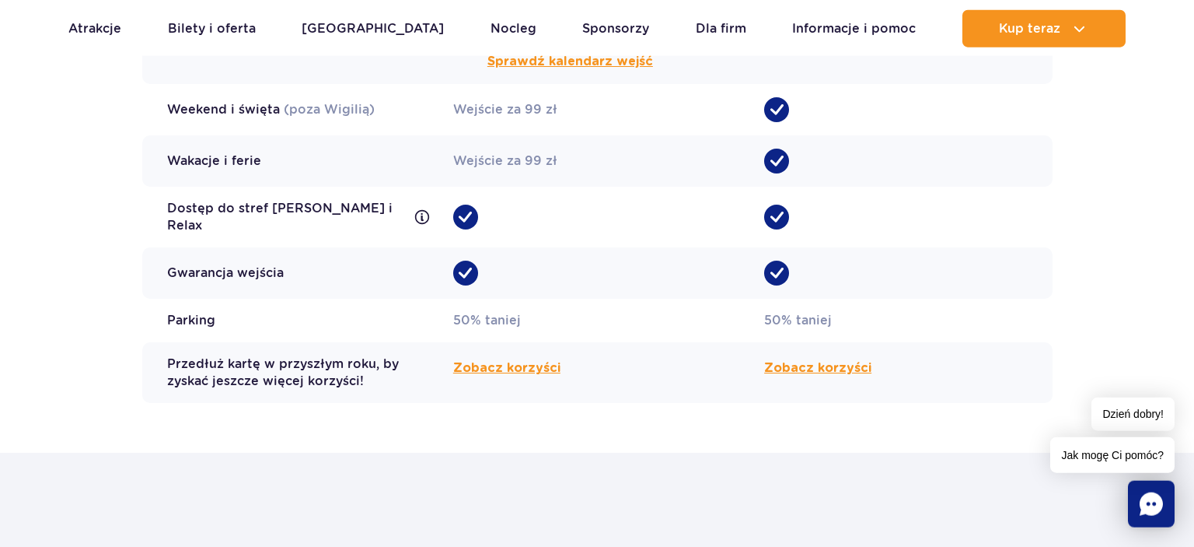
scroll to position [1553, 0]
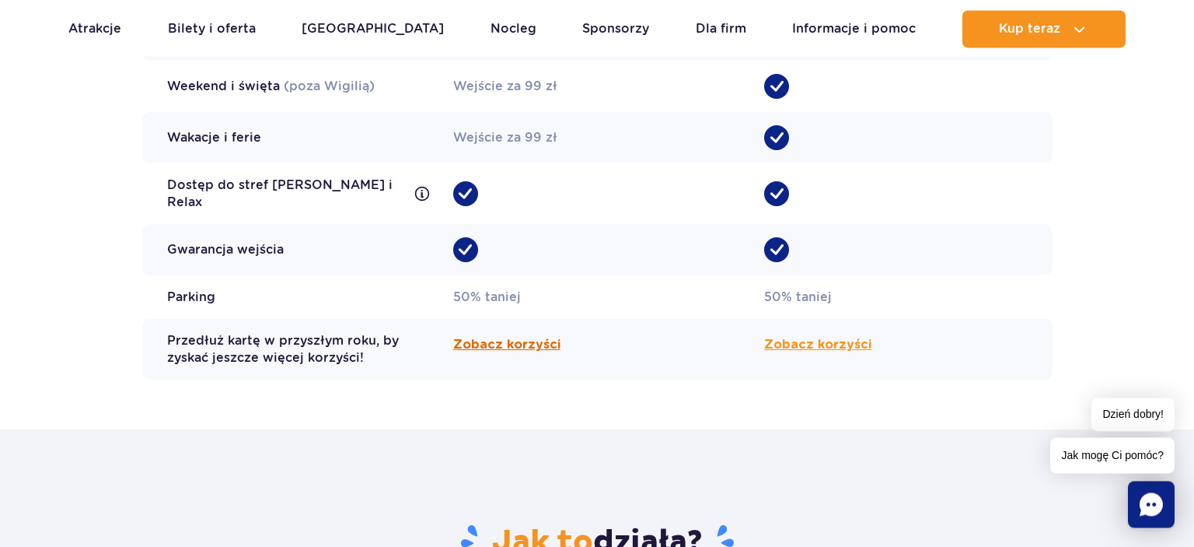
click at [477, 339] on span "Zobacz korzyści" at bounding box center [506, 344] width 107 height 19
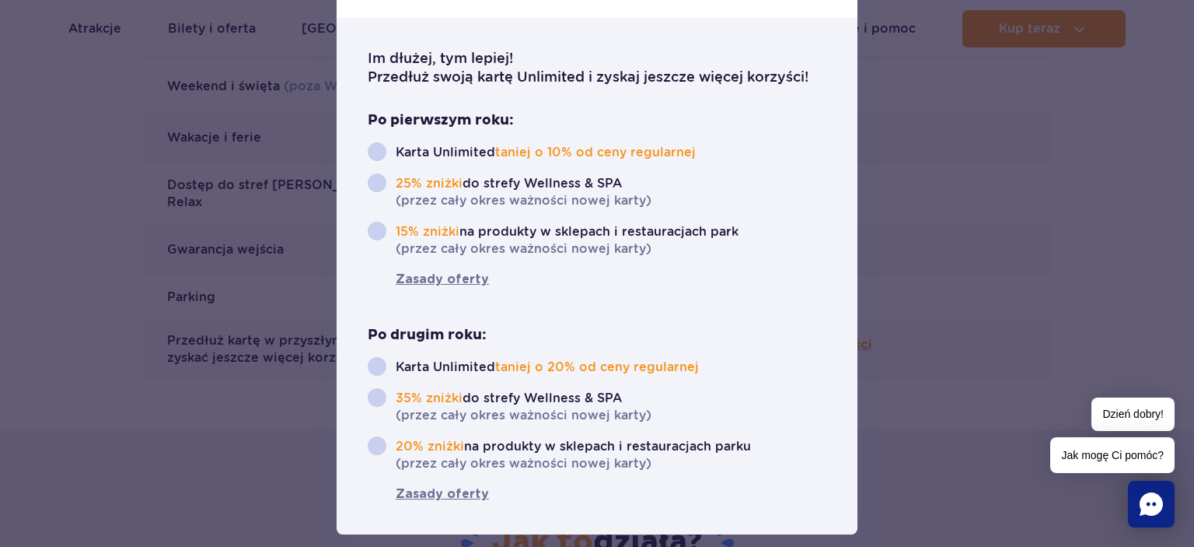
scroll to position [0, 0]
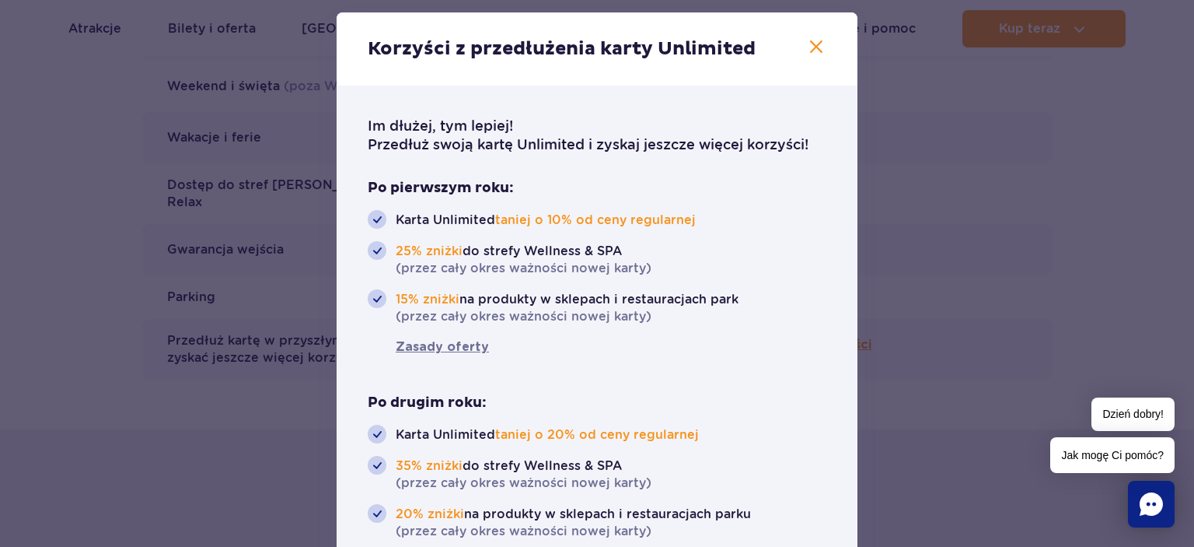
click at [796, 48] on h2 "Korzyści z przedłużenia karty Unlimited" at bounding box center [597, 48] width 459 height 23
click at [813, 51] on icon "button" at bounding box center [816, 46] width 12 height 12
